Goal: Task Accomplishment & Management: Manage account settings

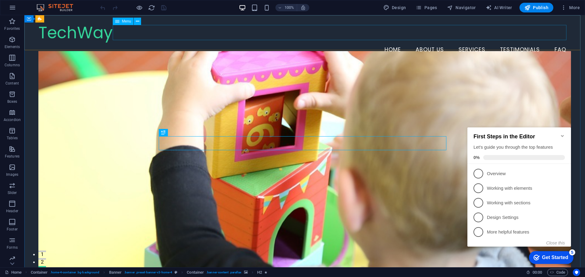
click at [124, 22] on span "Menu" at bounding box center [126, 21] width 9 height 4
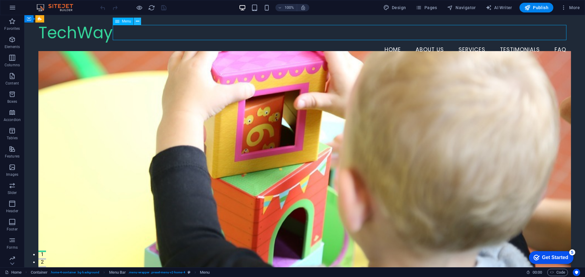
click at [139, 21] on icon at bounding box center [137, 21] width 3 height 6
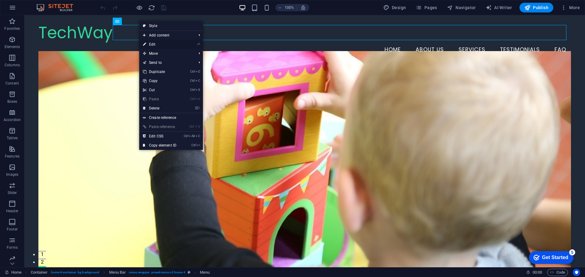
click at [164, 43] on link "⏎ Edit" at bounding box center [159, 44] width 41 height 9
select select
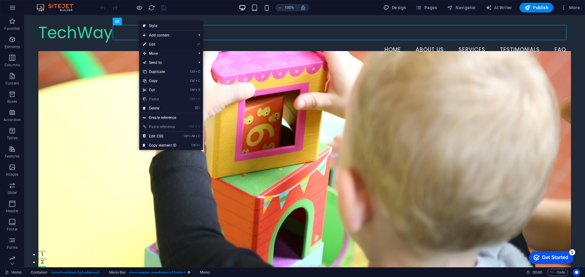
select select
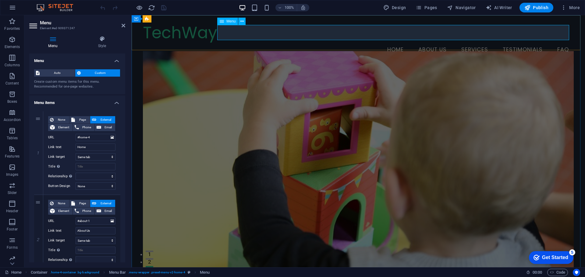
click at [512, 42] on nav "Home About Us Services Testimonials FAQ" at bounding box center [358, 49] width 431 height 15
click at [52, 43] on h4 "Menu" at bounding box center [54, 42] width 50 height 13
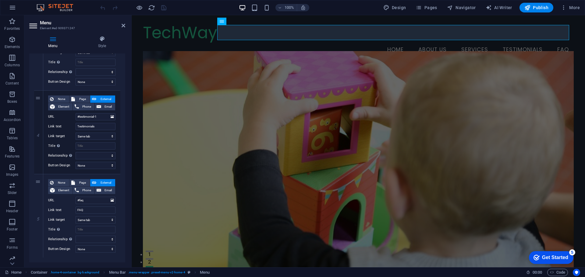
scroll to position [284, 0]
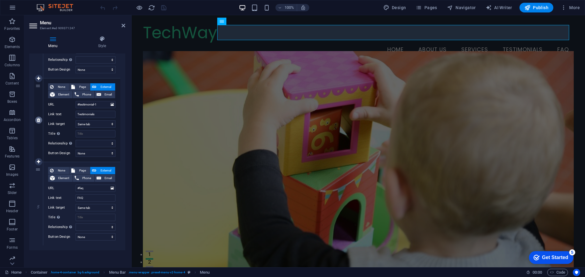
click at [38, 122] on icon at bounding box center [38, 120] width 3 height 4
select select
type input "#faq"
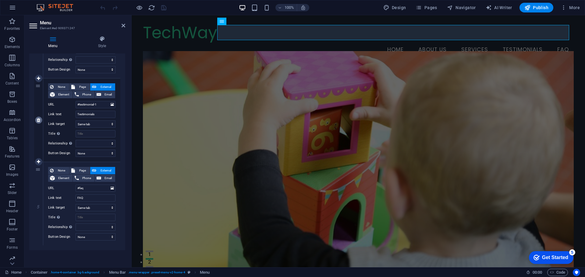
type input "FAQ"
select select
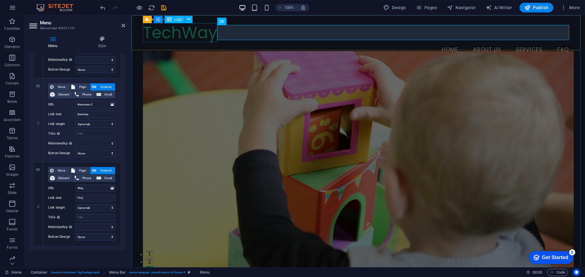
click at [167, 36] on div "TechWay" at bounding box center [358, 32] width 431 height 19
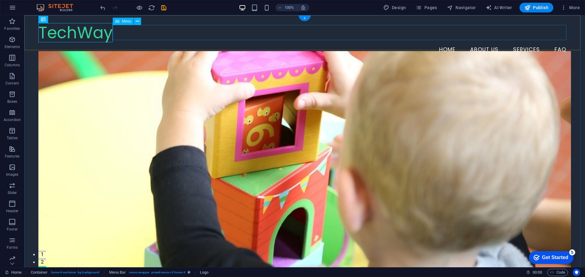
click at [167, 42] on nav "Home About Us Services FAQ" at bounding box center [304, 49] width 532 height 15
click at [100, 31] on div "TechWay" at bounding box center [304, 32] width 532 height 19
click at [84, 19] on icon at bounding box center [84, 19] width 3 height 6
click at [67, 19] on icon at bounding box center [66, 19] width 3 height 6
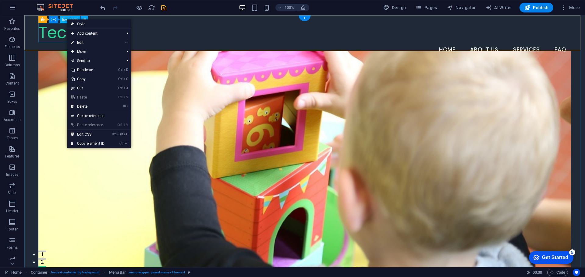
click at [60, 24] on div "TechWay" at bounding box center [304, 32] width 532 height 19
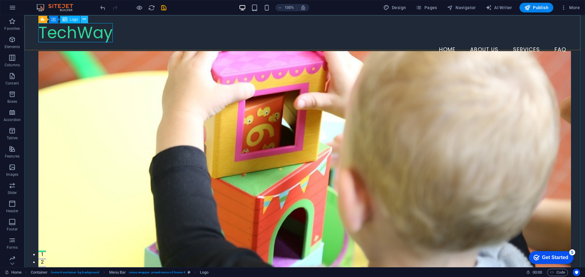
click at [85, 20] on icon at bounding box center [84, 19] width 3 height 6
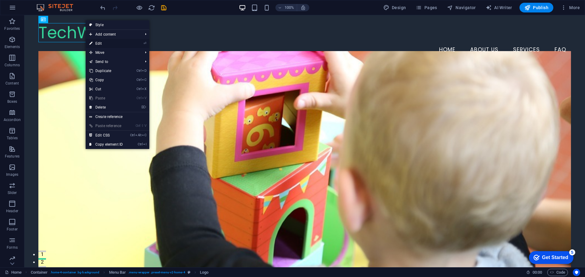
click at [117, 42] on link "⏎ Edit" at bounding box center [106, 43] width 41 height 9
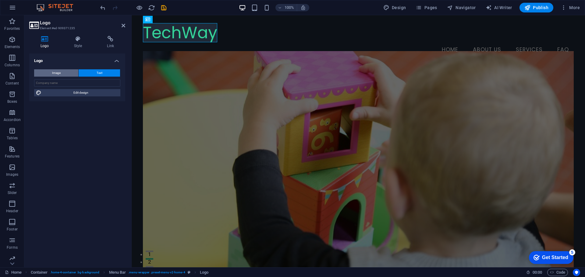
click at [59, 71] on span "Image" at bounding box center [56, 72] width 9 height 7
select select "DISABLED_OPTION_VALUE"
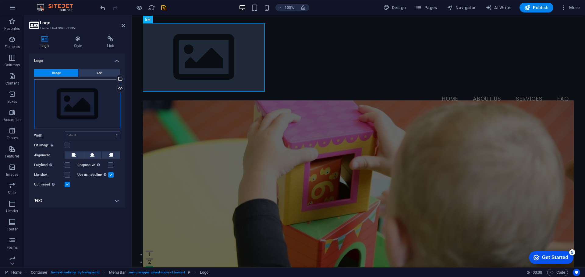
click at [88, 114] on div "Drag files here, click to choose files or select files from Files or our free s…" at bounding box center [77, 104] width 86 height 50
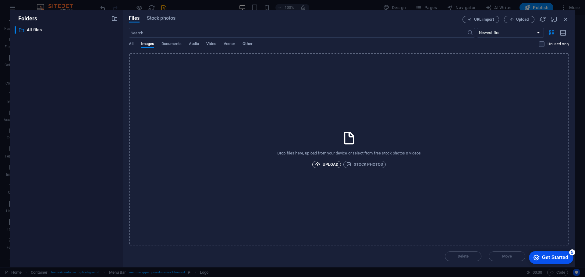
click at [326, 162] on span "Upload" at bounding box center [326, 164] width 23 height 7
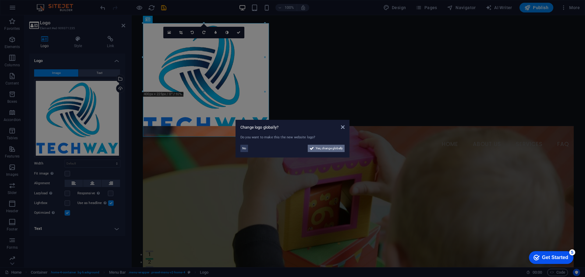
click at [330, 148] on span "Yes, change globally" at bounding box center [329, 148] width 27 height 7
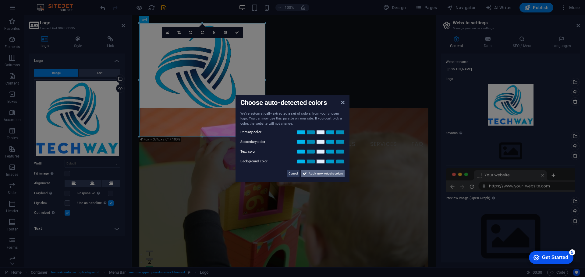
click at [322, 172] on span "Apply new website colors" at bounding box center [326, 173] width 34 height 7
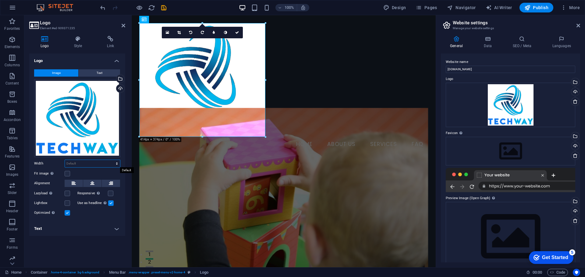
click at [84, 163] on select "Default auto px rem % em vh vw" at bounding box center [92, 163] width 55 height 7
click at [93, 183] on icon at bounding box center [92, 183] width 4 height 7
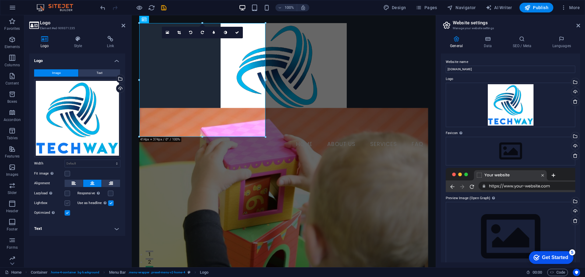
click at [67, 203] on label at bounding box center [67, 203] width 5 height 5
click at [0, 0] on input "Lightbox" at bounding box center [0, 0] width 0 height 0
click at [67, 203] on label at bounding box center [67, 203] width 5 height 5
click at [0, 0] on input "Lightbox" at bounding box center [0, 0] width 0 height 0
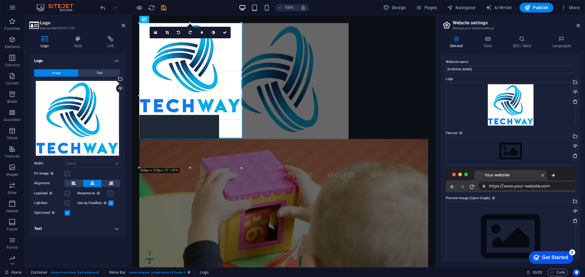
drag, startPoint x: 266, startPoint y: 138, endPoint x: 270, endPoint y: 42, distance: 95.7
type input "424"
select select "px"
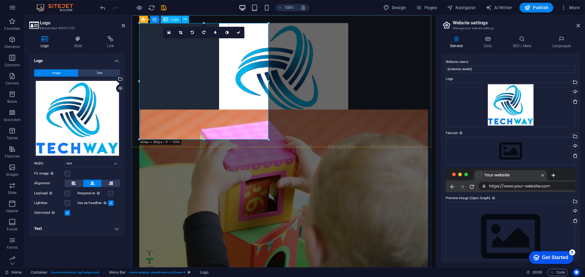
drag, startPoint x: 401, startPoint y: 155, endPoint x: 217, endPoint y: 67, distance: 203.5
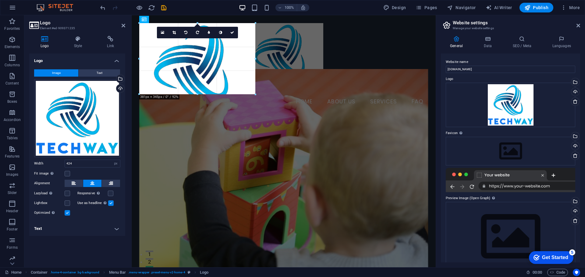
drag, startPoint x: 268, startPoint y: 139, endPoint x: 218, endPoint y: 69, distance: 86.5
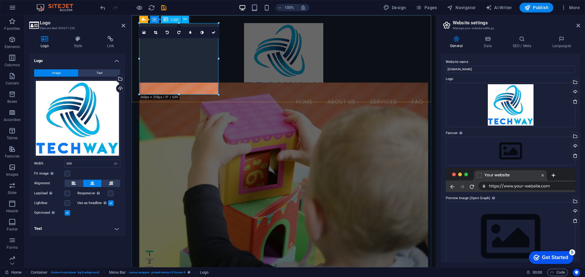
drag, startPoint x: 349, startPoint y: 109, endPoint x: 202, endPoint y: 68, distance: 152.5
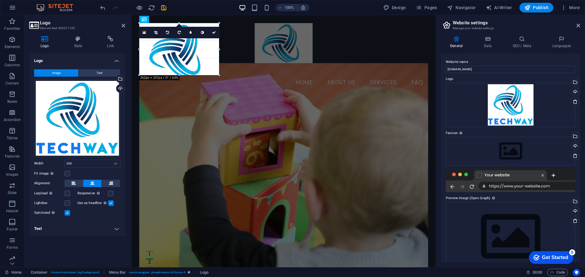
type input "190"
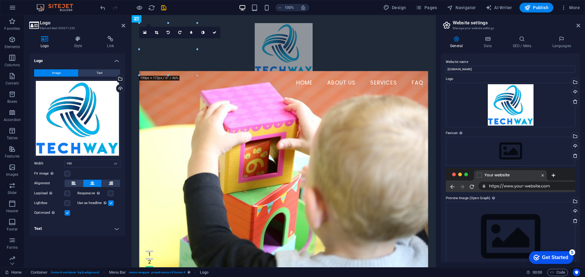
drag, startPoint x: 168, startPoint y: 54, endPoint x: 157, endPoint y: 53, distance: 10.7
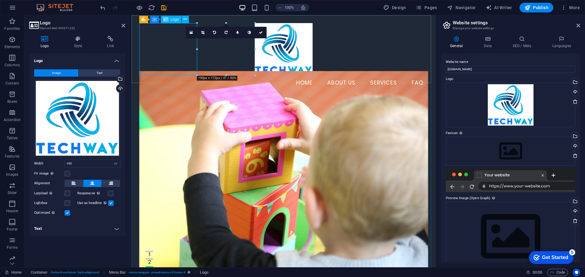
click at [157, 53] on div at bounding box center [283, 49] width 289 height 52
click at [69, 201] on label at bounding box center [67, 203] width 5 height 5
click at [0, 0] on input "Lightbox" at bounding box center [0, 0] width 0 height 0
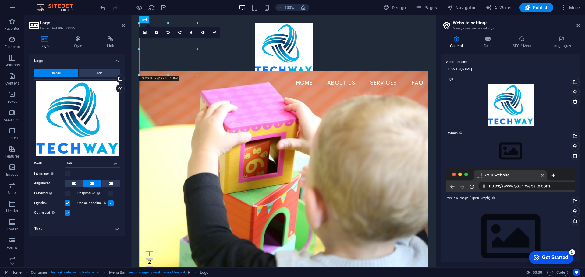
click at [69, 201] on label at bounding box center [67, 203] width 5 height 5
click at [0, 0] on input "Lightbox" at bounding box center [0, 0] width 0 height 0
click at [69, 201] on label at bounding box center [67, 203] width 5 height 5
click at [0, 0] on input "Lightbox" at bounding box center [0, 0] width 0 height 0
click at [164, 9] on icon "save" at bounding box center [163, 7] width 7 height 7
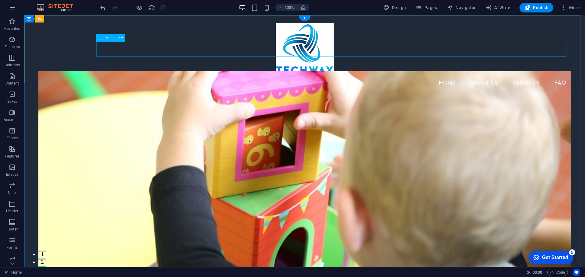
click at [454, 76] on nav "Home About Us Services FAQ" at bounding box center [304, 83] width 532 height 15
select select
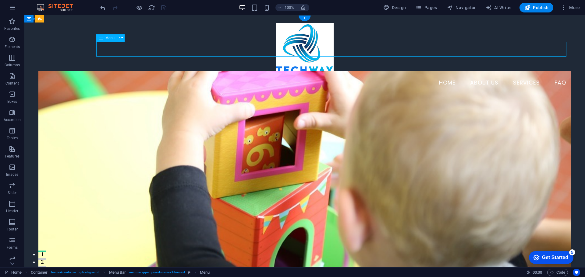
select select
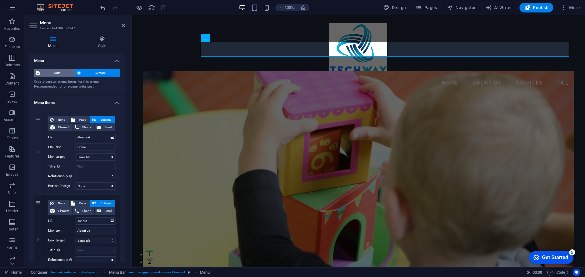
click at [61, 71] on span "Auto" at bounding box center [57, 72] width 32 height 7
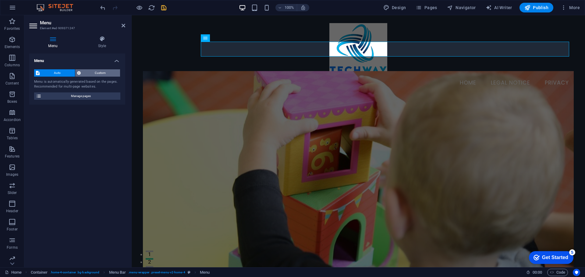
click at [85, 72] on span "Custom" at bounding box center [101, 72] width 36 height 7
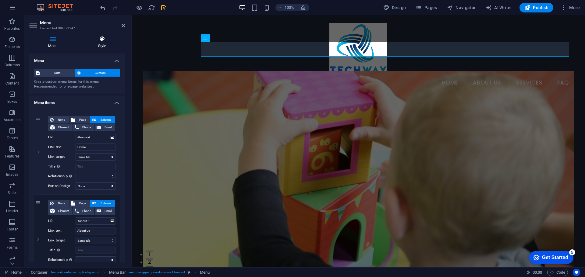
click at [102, 47] on h4 "Style" at bounding box center [102, 42] width 46 height 13
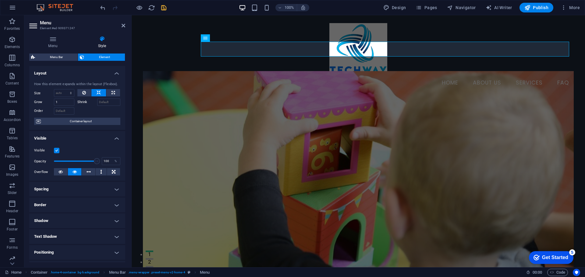
click at [91, 184] on h4 "Spacing" at bounding box center [77, 189] width 96 height 15
click at [91, 184] on h4 "Spacing" at bounding box center [77, 187] width 96 height 11
click at [89, 167] on div "Visible Opacity 100 % Overflow" at bounding box center [77, 161] width 96 height 39
click at [89, 170] on icon at bounding box center [89, 171] width 4 height 7
drag, startPoint x: 95, startPoint y: 162, endPoint x: 60, endPoint y: 163, distance: 35.4
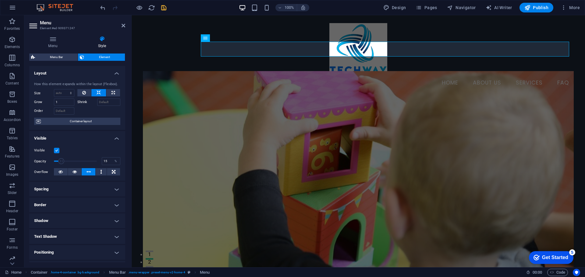
click at [60, 163] on span at bounding box center [61, 161] width 6 height 6
type input "100"
drag, startPoint x: 60, startPoint y: 163, endPoint x: 97, endPoint y: 166, distance: 36.7
click at [97, 166] on div "Opacity 100 %" at bounding box center [77, 161] width 86 height 9
click at [112, 169] on icon at bounding box center [114, 171] width 4 height 7
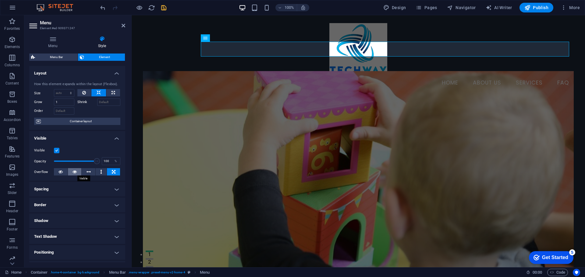
click at [74, 172] on icon at bounding box center [74, 171] width 4 height 7
click at [118, 136] on h4 "Visible" at bounding box center [77, 136] width 96 height 11
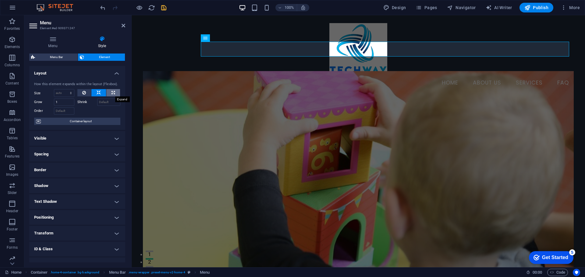
click at [113, 93] on icon at bounding box center [112, 92] width 3 height 7
type input "100"
select select "%"
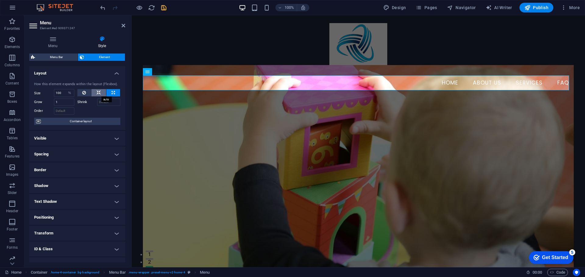
click at [102, 93] on button at bounding box center [98, 92] width 15 height 7
select select "DISABLED_OPTION_VALUE"
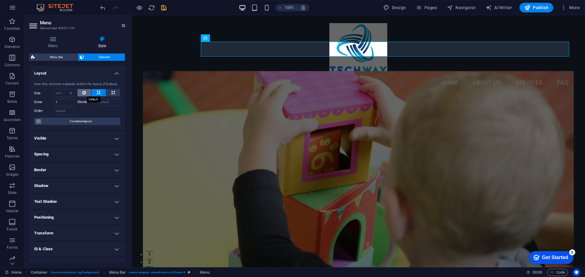
click at [81, 92] on button at bounding box center [84, 92] width 14 height 7
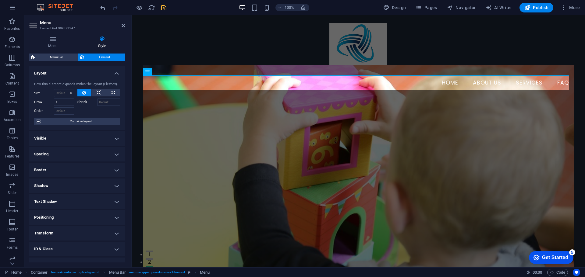
click at [81, 92] on button at bounding box center [84, 92] width 14 height 7
click at [97, 93] on icon at bounding box center [99, 92] width 4 height 7
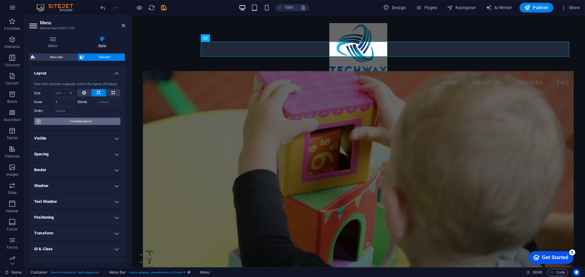
click at [82, 122] on span "Container layout" at bounding box center [81, 121] width 76 height 7
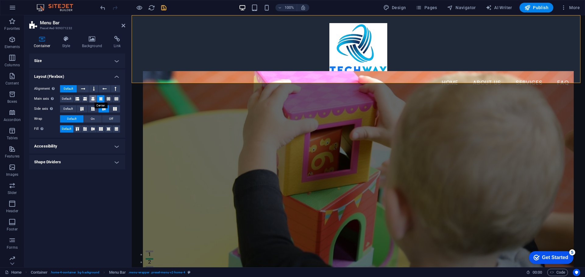
click at [91, 97] on icon at bounding box center [93, 98] width 4 height 7
click at [100, 97] on icon at bounding box center [101, 98] width 4 height 7
click at [103, 87] on icon at bounding box center [104, 88] width 4 height 7
click at [84, 89] on icon at bounding box center [83, 88] width 4 height 7
click at [94, 129] on icon at bounding box center [93, 128] width 4 height 7
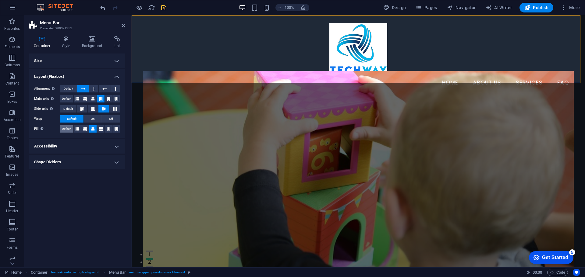
click at [67, 129] on span "Default" at bounding box center [66, 128] width 9 height 7
click at [84, 149] on h4 "Accessibility" at bounding box center [77, 146] width 96 height 15
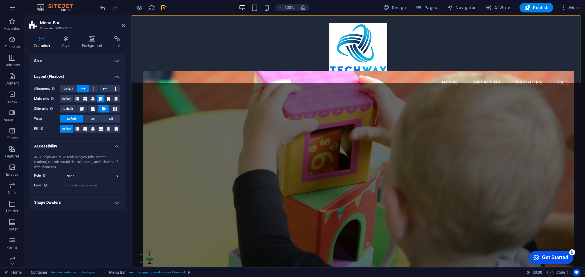
click at [84, 149] on h4 "Accessibility" at bounding box center [77, 144] width 96 height 11
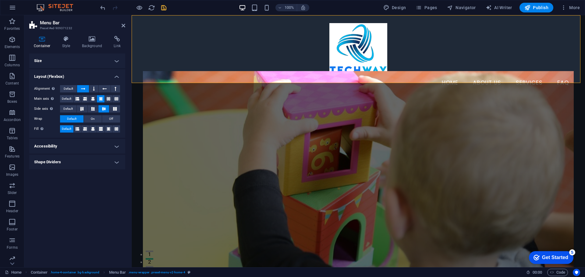
click at [81, 160] on h4 "Shape Dividers" at bounding box center [77, 162] width 96 height 15
click at [83, 172] on select "None Triangle Square Diagonal Polygon 1 Polygon 2 Zigzag Multiple Zigzags Waves…" at bounding box center [93, 174] width 56 height 7
click at [65, 171] on select "None Triangle Square Diagonal Polygon 1 Polygon 2 Zigzag Multiple Zigzags Waves…" at bounding box center [93, 174] width 56 height 7
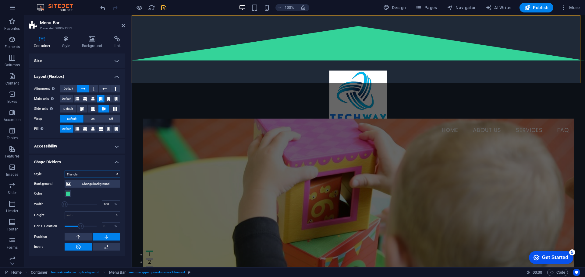
click at [112, 174] on select "None Triangle Square Diagonal Polygon 1 Polygon 2 Zigzag Multiple Zigzags Waves…" at bounding box center [93, 174] width 56 height 7
click at [99, 23] on h2 "Menu Bar" at bounding box center [82, 22] width 85 height 5
click at [91, 173] on select "None Triangle Square Diagonal Polygon 1 Polygon 2 Zigzag Multiple Zigzags Waves…" at bounding box center [93, 174] width 56 height 7
select select "none"
click at [65, 171] on select "None Triangle Square Diagonal Polygon 1 Polygon 2 Zigzag Multiple Zigzags Waves…" at bounding box center [93, 174] width 56 height 7
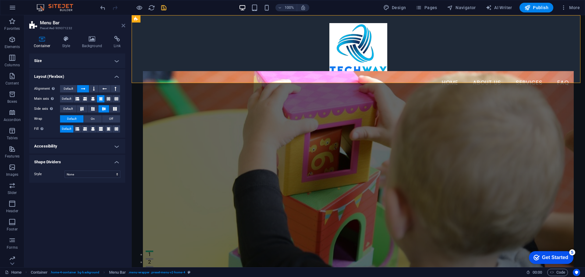
click at [123, 23] on icon at bounding box center [124, 25] width 4 height 5
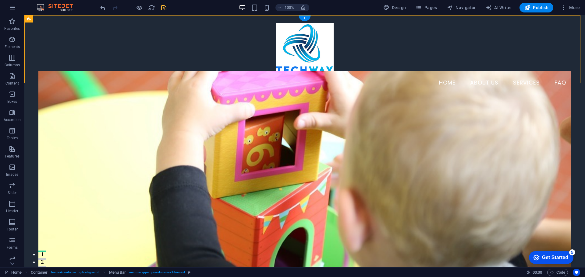
click at [159, 119] on figure at bounding box center [304, 186] width 532 height 230
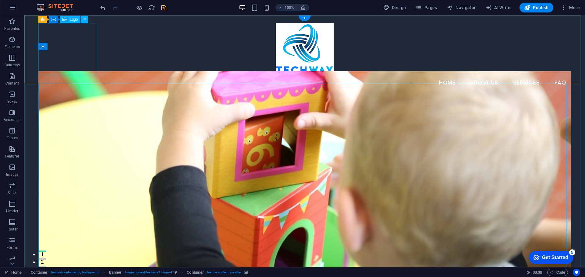
click at [81, 70] on div at bounding box center [304, 49] width 532 height 52
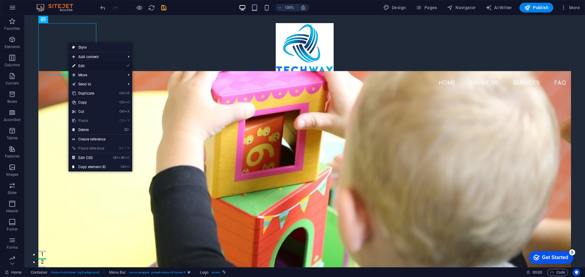
click at [84, 65] on link "⏎ Edit" at bounding box center [89, 66] width 41 height 9
select select "px"
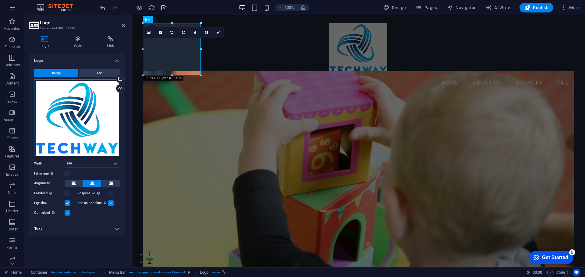
click at [108, 103] on div "Drag files here, click to choose files or select files from Files or our free s…" at bounding box center [77, 118] width 86 height 78
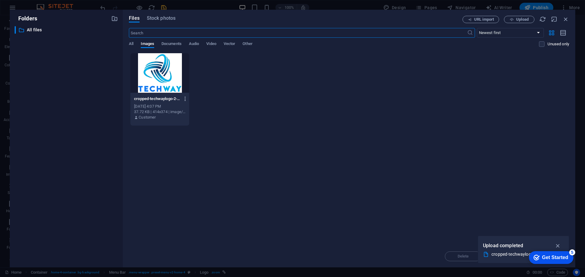
click at [188, 99] on icon "button" at bounding box center [185, 98] width 6 height 5
click at [186, 213] on li "Delete" at bounding box center [183, 217] width 44 height 15
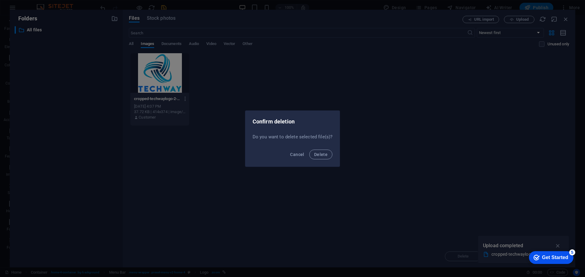
click at [309, 150] on button "Delete" at bounding box center [320, 155] width 23 height 10
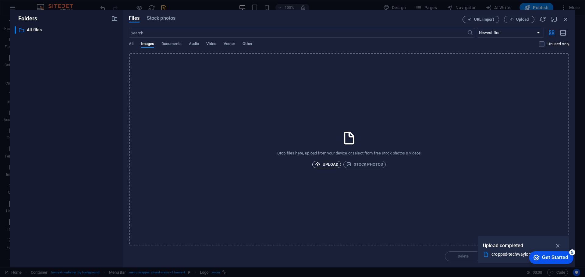
click at [331, 164] on span "Upload" at bounding box center [326, 164] width 23 height 7
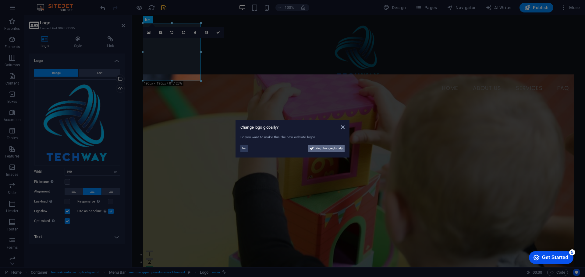
click at [317, 148] on span "Yes, change globally" at bounding box center [329, 148] width 27 height 7
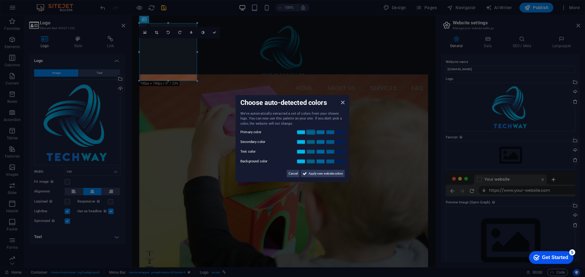
click at [311, 131] on link at bounding box center [310, 132] width 9 height 5
click at [323, 134] on link at bounding box center [320, 132] width 9 height 5
click at [320, 143] on link at bounding box center [320, 142] width 9 height 5
click at [309, 142] on link at bounding box center [310, 142] width 9 height 5
click at [312, 154] on link at bounding box center [310, 152] width 9 height 5
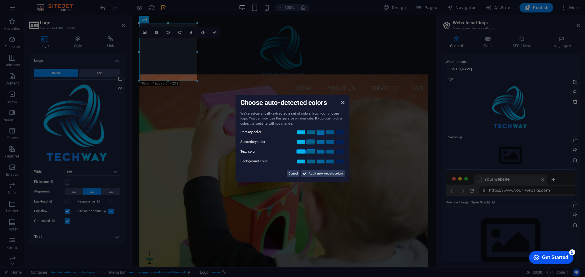
click at [301, 153] on link at bounding box center [300, 152] width 9 height 5
click at [302, 162] on link at bounding box center [300, 161] width 9 height 5
click at [315, 174] on span "Apply new website colors" at bounding box center [326, 173] width 34 height 7
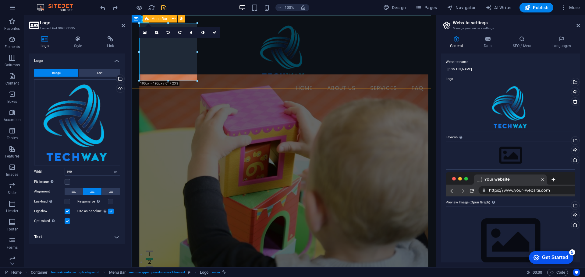
click at [254, 64] on div "Menu Home About Us Services FAQ" at bounding box center [284, 59] width 304 height 89
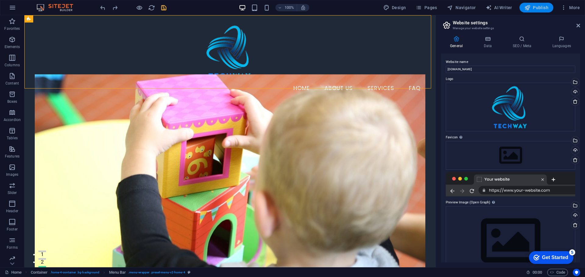
click at [534, 9] on span "Publish" at bounding box center [536, 8] width 24 height 6
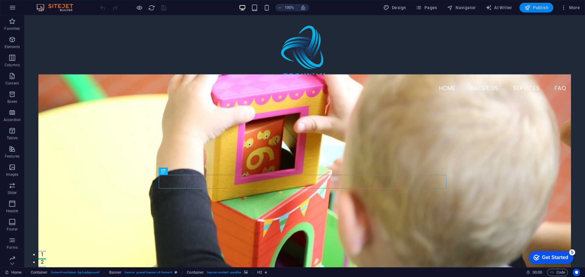
click at [540, 9] on span "Publish" at bounding box center [536, 8] width 24 height 6
click at [429, 4] on button "Pages" at bounding box center [426, 8] width 26 height 10
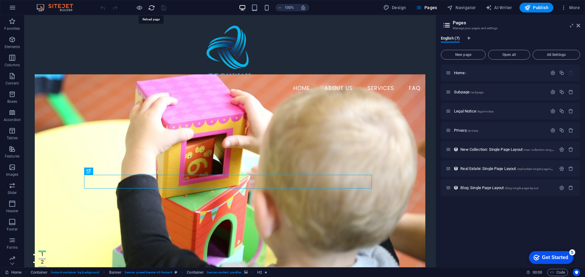
click at [154, 7] on icon "reload" at bounding box center [151, 7] width 7 height 7
click at [137, 7] on icon "button" at bounding box center [139, 7] width 7 height 7
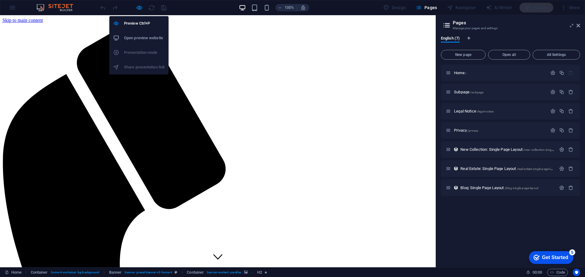
click at [143, 34] on h6 "Open preview website" at bounding box center [144, 37] width 41 height 7
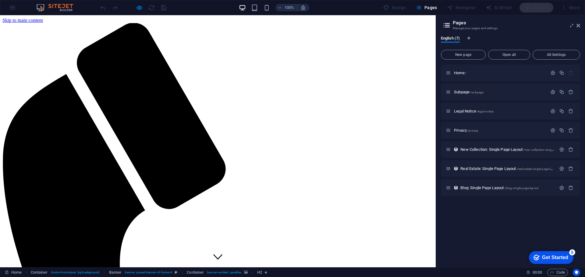
click at [166, 9] on div at bounding box center [133, 8] width 68 height 10
click at [431, 6] on span "Pages" at bounding box center [425, 8] width 21 height 6
click at [578, 23] on icon at bounding box center [578, 25] width 4 height 5
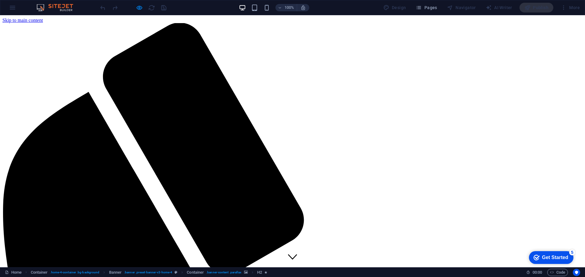
click at [15, 5] on div "100% Design Pages Navigator AI Writer Publish More" at bounding box center [292, 7] width 584 height 15
click at [566, 254] on div "checkmark Get Started 5" at bounding box center [551, 258] width 44 height 13
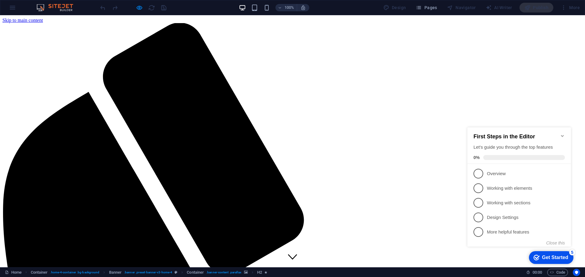
click at [566, 254] on div "checkmark Get Started 5" at bounding box center [551, 258] width 44 height 13
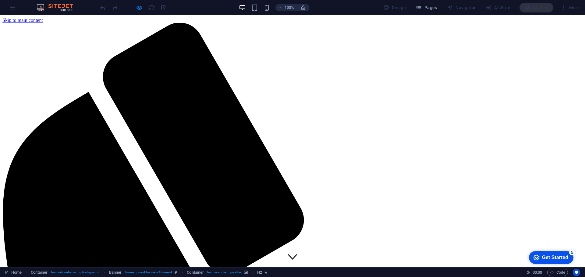
click at [13, 7] on div "100% Design Pages Navigator AI Writer Publish More" at bounding box center [292, 7] width 584 height 15
